Goal: Task Accomplishment & Management: Manage account settings

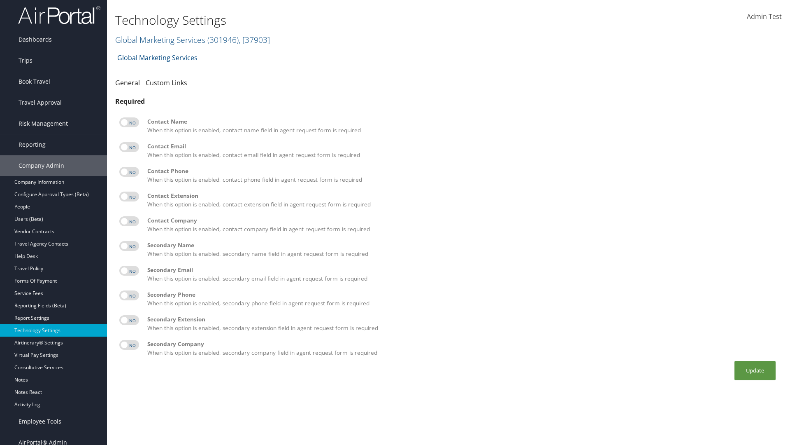
click at [129, 122] on label at bounding box center [129, 122] width 20 height 10
click at [129, 122] on input "checkbox" at bounding box center [126, 123] width 5 height 5
checkbox input "true"
click at [129, 147] on label at bounding box center [129, 147] width 20 height 10
click at [129, 147] on input "checkbox" at bounding box center [126, 148] width 5 height 5
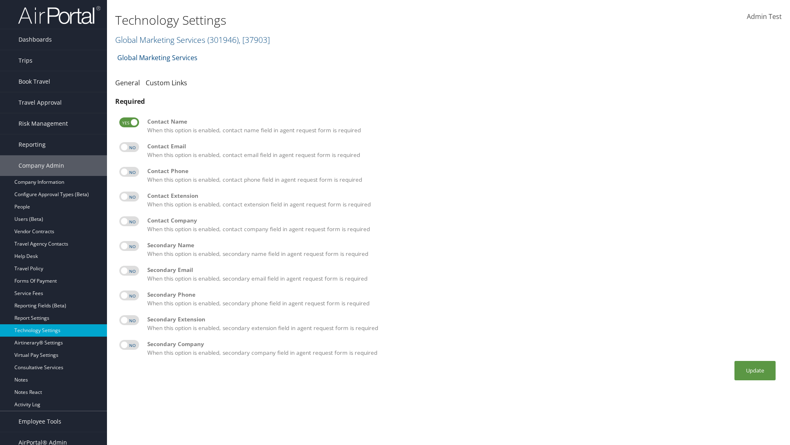
checkbox input "true"
click at [129, 172] on label at bounding box center [129, 172] width 20 height 10
click at [129, 172] on input "checkbox" at bounding box center [126, 172] width 5 height 5
checkbox input "true"
click at [129, 196] on label at bounding box center [129, 196] width 20 height 10
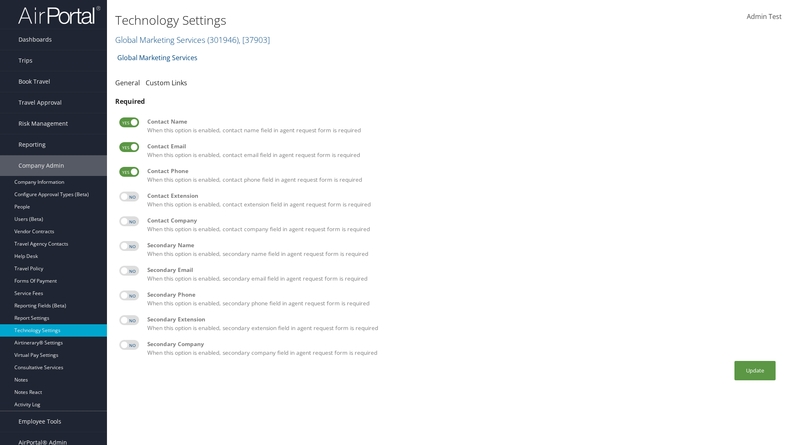
click at [129, 196] on input "checkbox" at bounding box center [126, 197] width 5 height 5
checkbox input "true"
click at [129, 221] on label at bounding box center [129, 221] width 20 height 10
click at [129, 221] on input "checkbox" at bounding box center [126, 222] width 5 height 5
checkbox input "true"
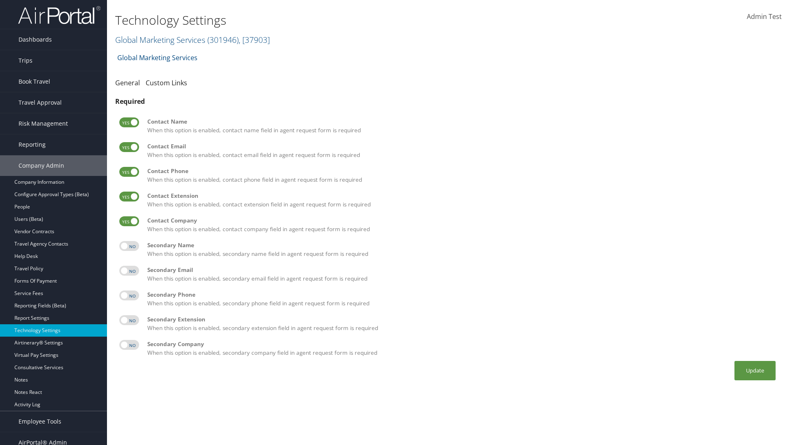
click at [129, 246] on label at bounding box center [129, 246] width 20 height 10
click at [129, 246] on input "checkbox" at bounding box center [126, 247] width 5 height 5
checkbox input "true"
click at [129, 270] on label at bounding box center [129, 271] width 20 height 10
click at [129, 270] on input "checkbox" at bounding box center [126, 271] width 5 height 5
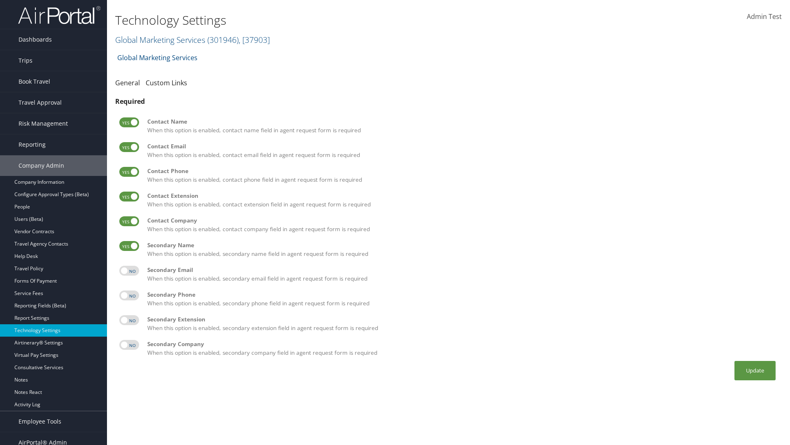
checkbox input "true"
click at [129, 295] on label at bounding box center [129, 295] width 20 height 10
click at [129, 295] on input "checkbox" at bounding box center [126, 296] width 5 height 5
checkbox input "true"
click at [129, 320] on label at bounding box center [129, 320] width 20 height 10
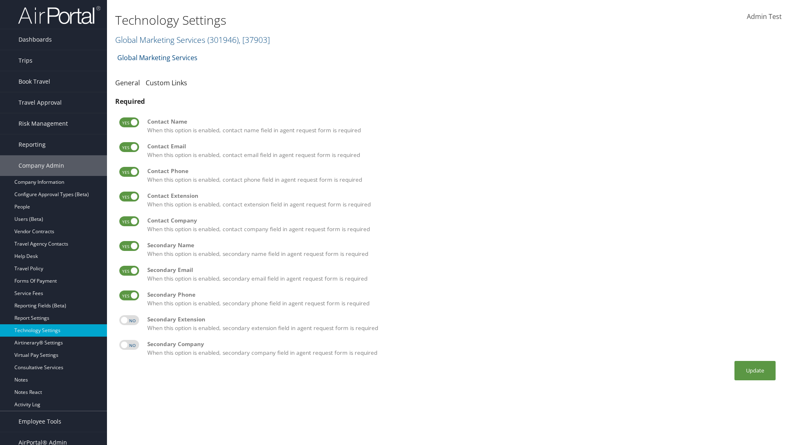
click at [129, 320] on input "checkbox" at bounding box center [126, 321] width 5 height 5
checkbox input "true"
click at [129, 345] on label at bounding box center [129, 345] width 20 height 10
click at [129, 345] on input "checkbox" at bounding box center [126, 345] width 5 height 5
checkbox input "true"
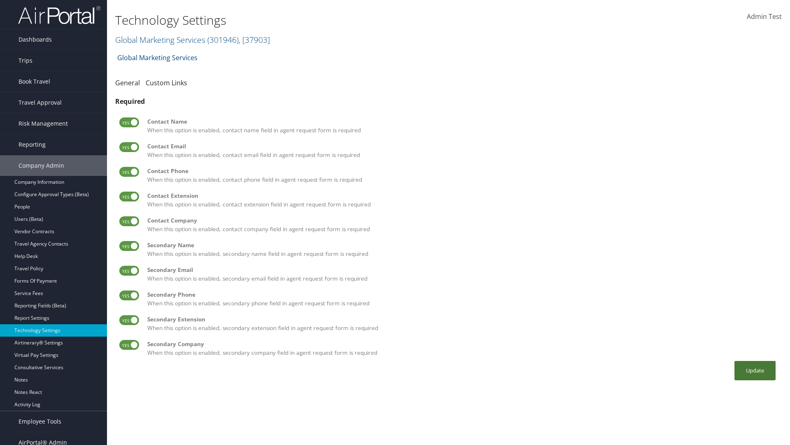
click at [755, 370] on button "Update" at bounding box center [755, 370] width 41 height 19
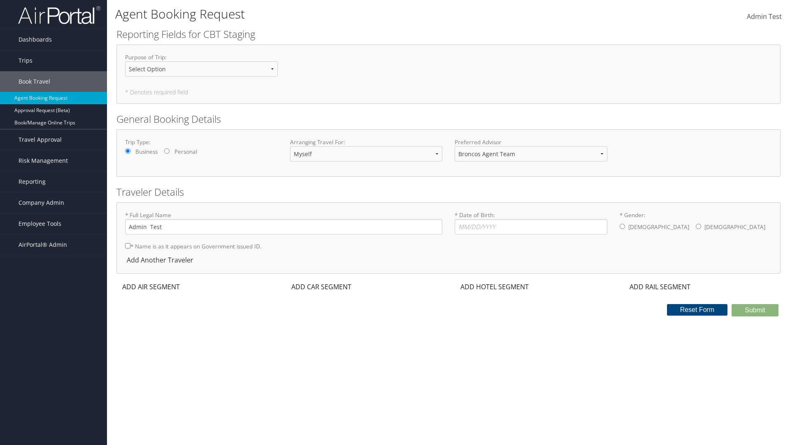
click at [151, 287] on div "ADD AIR SEGMENT" at bounding box center [151, 287] width 68 height 10
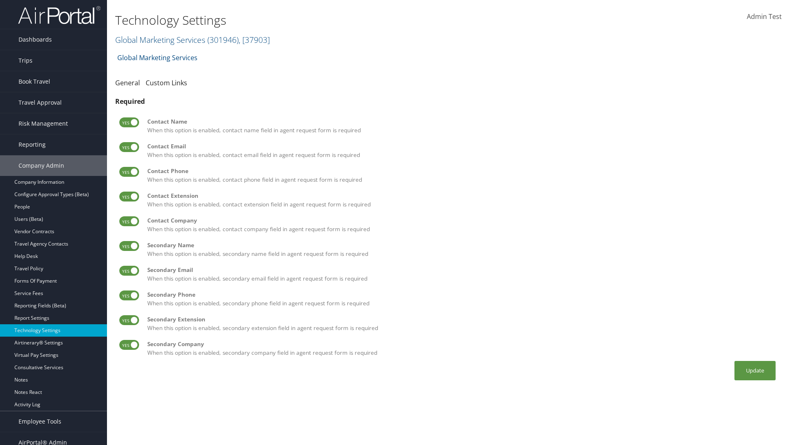
click at [129, 122] on label at bounding box center [129, 122] width 20 height 10
click at [129, 122] on input "checkbox" at bounding box center [126, 123] width 5 height 5
checkbox input "false"
click at [129, 147] on label at bounding box center [129, 147] width 20 height 10
click at [129, 147] on input "checkbox" at bounding box center [126, 148] width 5 height 5
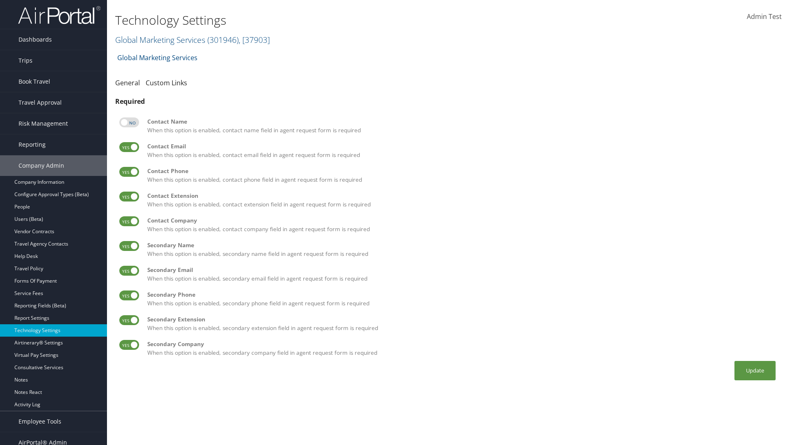
checkbox input "false"
click at [129, 172] on label at bounding box center [129, 172] width 20 height 10
click at [129, 172] on input "checkbox" at bounding box center [126, 172] width 5 height 5
checkbox input "false"
click at [129, 196] on label at bounding box center [129, 196] width 20 height 10
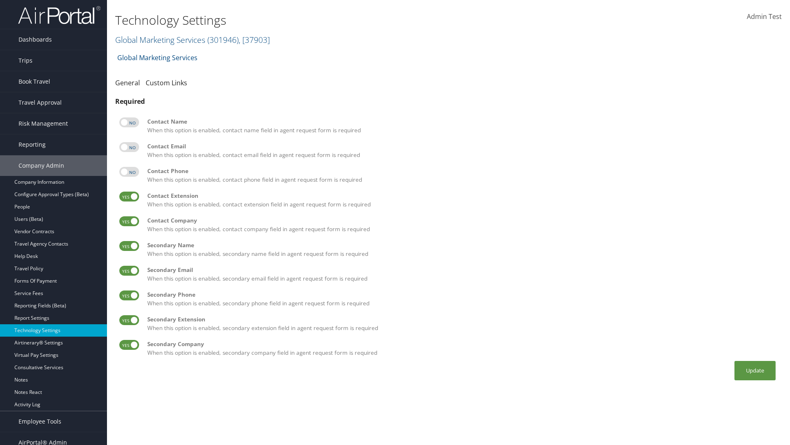
click at [129, 196] on input "checkbox" at bounding box center [126, 197] width 5 height 5
checkbox input "false"
click at [129, 221] on label at bounding box center [129, 221] width 20 height 10
click at [129, 221] on input "checkbox" at bounding box center [126, 222] width 5 height 5
checkbox input "false"
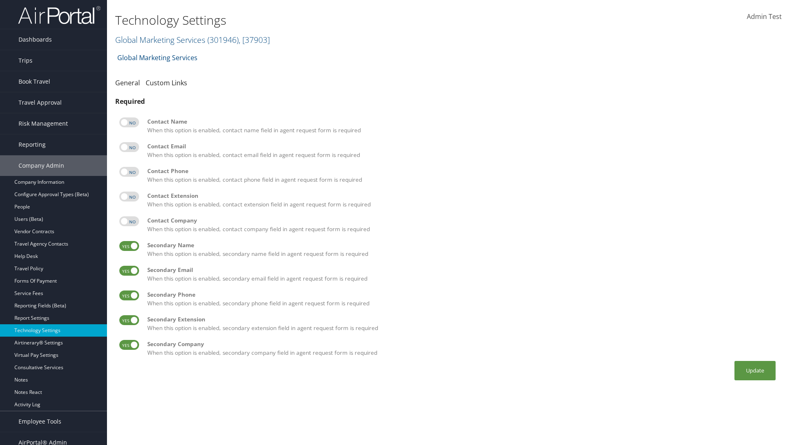
click at [129, 246] on label at bounding box center [129, 246] width 20 height 10
click at [129, 246] on input "checkbox" at bounding box center [126, 247] width 5 height 5
checkbox input "false"
click at [129, 270] on label at bounding box center [129, 271] width 20 height 10
click at [129, 270] on input "checkbox" at bounding box center [126, 271] width 5 height 5
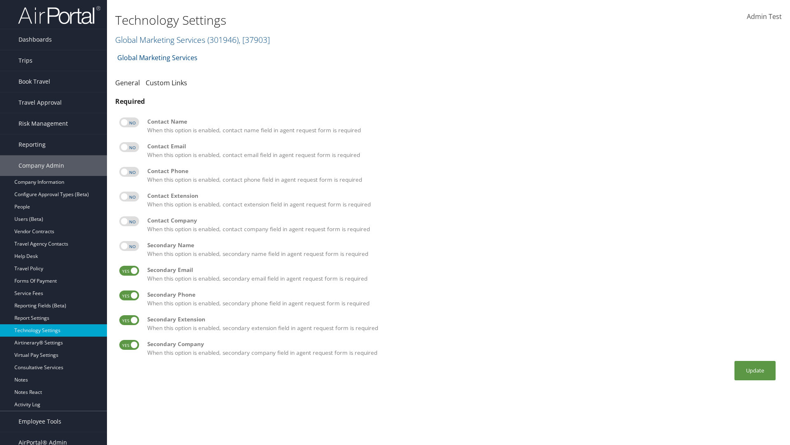
checkbox input "false"
click at [129, 295] on label at bounding box center [129, 295] width 20 height 10
click at [129, 295] on input "checkbox" at bounding box center [126, 296] width 5 height 5
checkbox input "false"
click at [129, 320] on label at bounding box center [129, 320] width 20 height 10
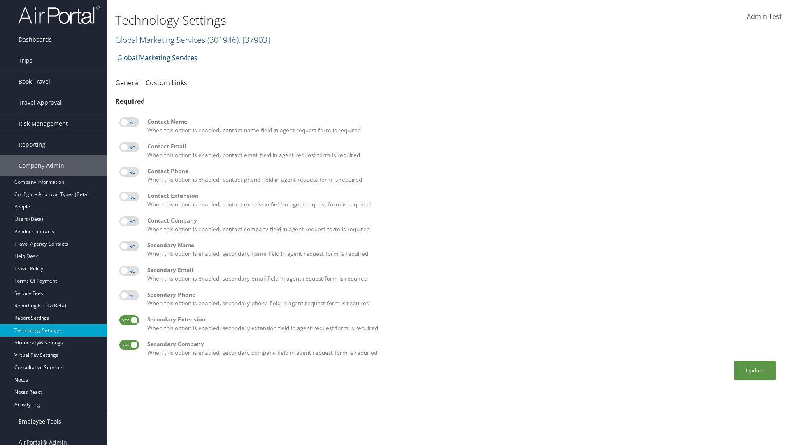
click at [129, 320] on input "checkbox" at bounding box center [126, 321] width 5 height 5
checkbox input "false"
click at [129, 345] on label at bounding box center [129, 345] width 20 height 10
click at [129, 345] on input "checkbox" at bounding box center [126, 345] width 5 height 5
checkbox input "false"
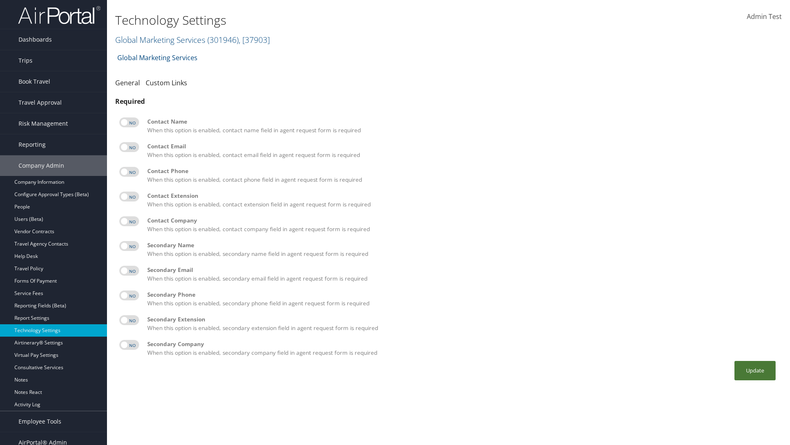
click at [755, 370] on button "Update" at bounding box center [755, 370] width 41 height 19
